Goal: Transaction & Acquisition: Book appointment/travel/reservation

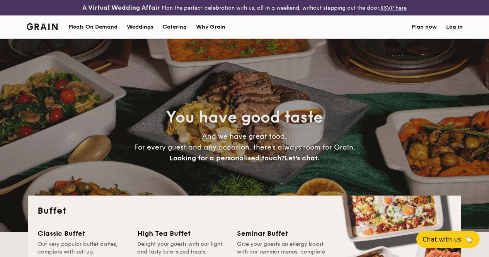
select select
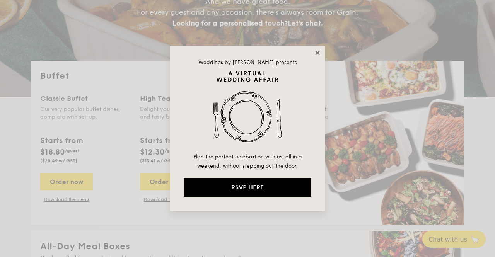
click at [317, 51] on icon at bounding box center [317, 52] width 7 height 7
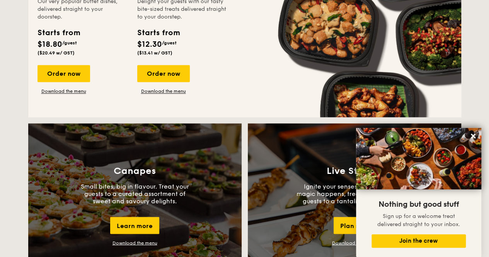
scroll to position [689, 0]
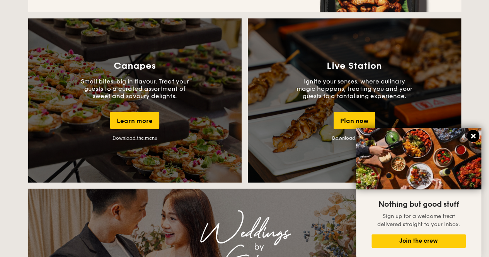
click at [475, 134] on icon at bounding box center [473, 136] width 7 height 7
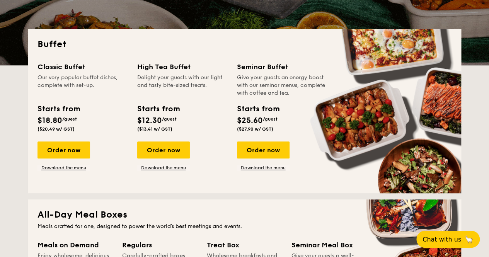
scroll to position [166, 0]
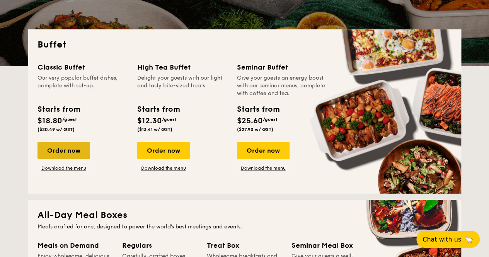
click at [58, 159] on div "Order now" at bounding box center [64, 150] width 53 height 17
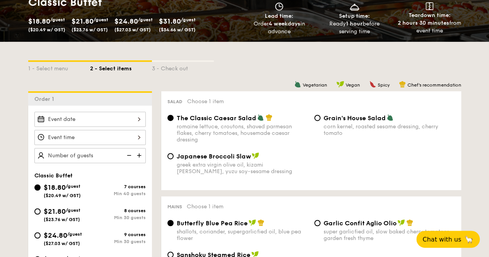
scroll to position [142, 0]
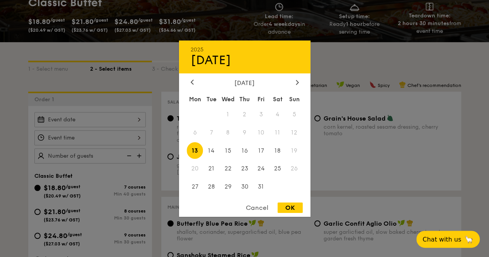
click at [113, 125] on div "2025 Oct [DATE] Tue Wed Thu Fri Sat Sun 1 2 3 4 5 6 7 8 9 10 11 12 13 14 15 16 …" at bounding box center [89, 119] width 111 height 15
click at [296, 80] on icon at bounding box center [297, 82] width 3 height 5
click at [229, 149] on span "12" at bounding box center [228, 150] width 17 height 17
click at [287, 210] on div "OK" at bounding box center [290, 208] width 25 height 10
type input "[DATE]"
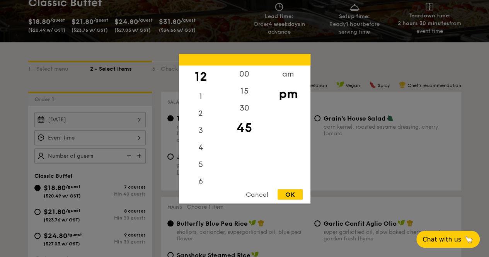
click at [138, 145] on div "12 1 2 3 4 5 6 7 8 9 10 11 00 15 30 45 am pm Cancel OK" at bounding box center [89, 137] width 111 height 15
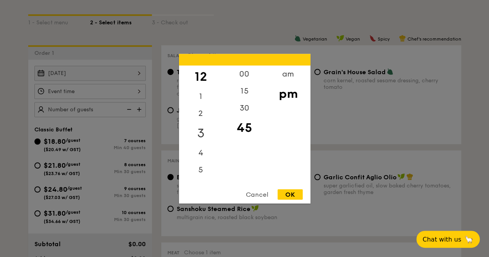
scroll to position [189, 0]
click at [290, 74] on div "am" at bounding box center [288, 76] width 44 height 22
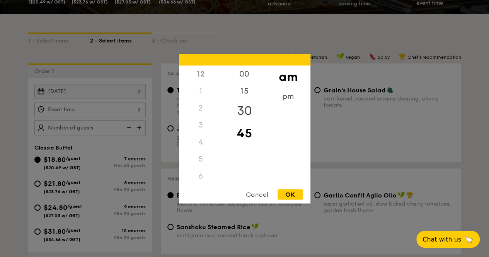
scroll to position [174, 0]
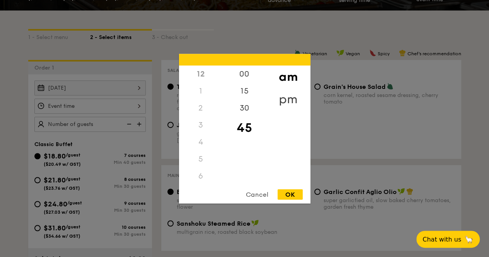
click at [293, 92] on div "pm" at bounding box center [288, 99] width 44 height 22
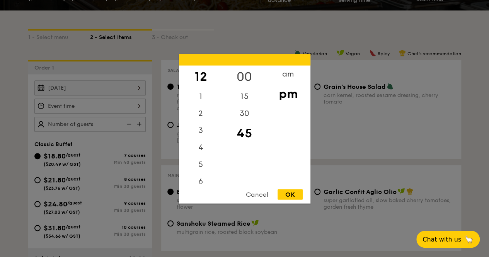
click at [254, 70] on div "00" at bounding box center [245, 76] width 44 height 22
click at [288, 193] on div "OK" at bounding box center [290, 194] width 25 height 10
type input "12:00PM"
click at [138, 106] on div "12:00PM 12 1 2 3 4 5 6 7 8 9 10 11 00 15 30 45 am pm Cancel OK" at bounding box center [89, 106] width 111 height 15
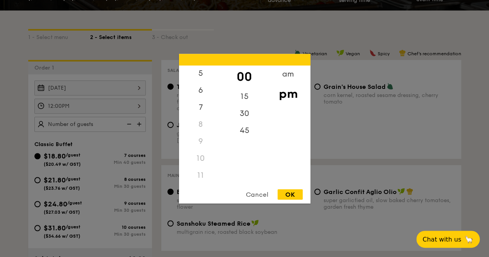
click at [200, 174] on div "11" at bounding box center [201, 175] width 44 height 17
click at [287, 80] on div "am" at bounding box center [288, 76] width 44 height 22
click at [194, 175] on div "11" at bounding box center [201, 178] width 44 height 22
click at [203, 176] on div "11" at bounding box center [201, 178] width 44 height 22
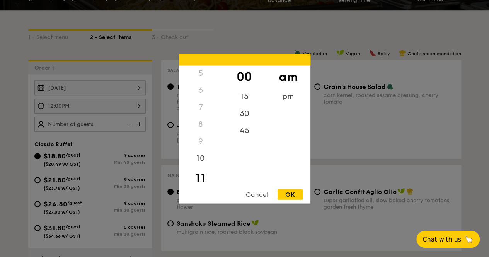
click at [250, 194] on div "Cancel" at bounding box center [257, 194] width 38 height 10
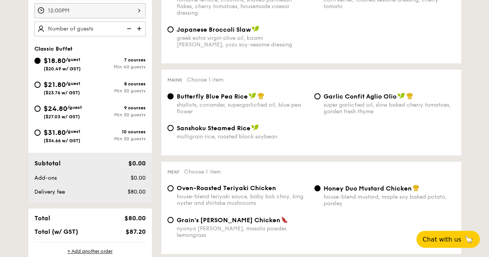
scroll to position [264, 0]
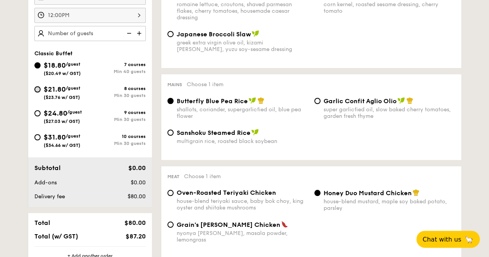
click at [39, 92] on input "$21.80 /guest ($23.76 w/ GST) 8 courses Min 30 guests" at bounding box center [37, 89] width 6 height 6
radio input "true"
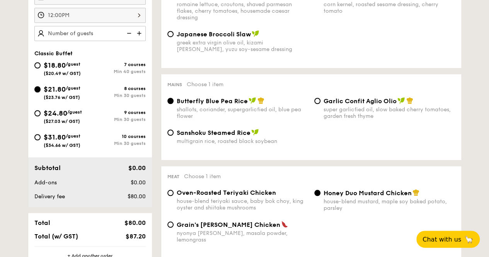
radio input "true"
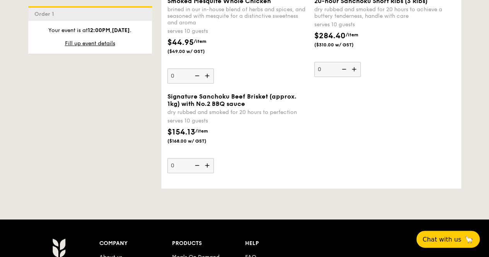
scroll to position [1759, 0]
